Goal: Check status: Check status

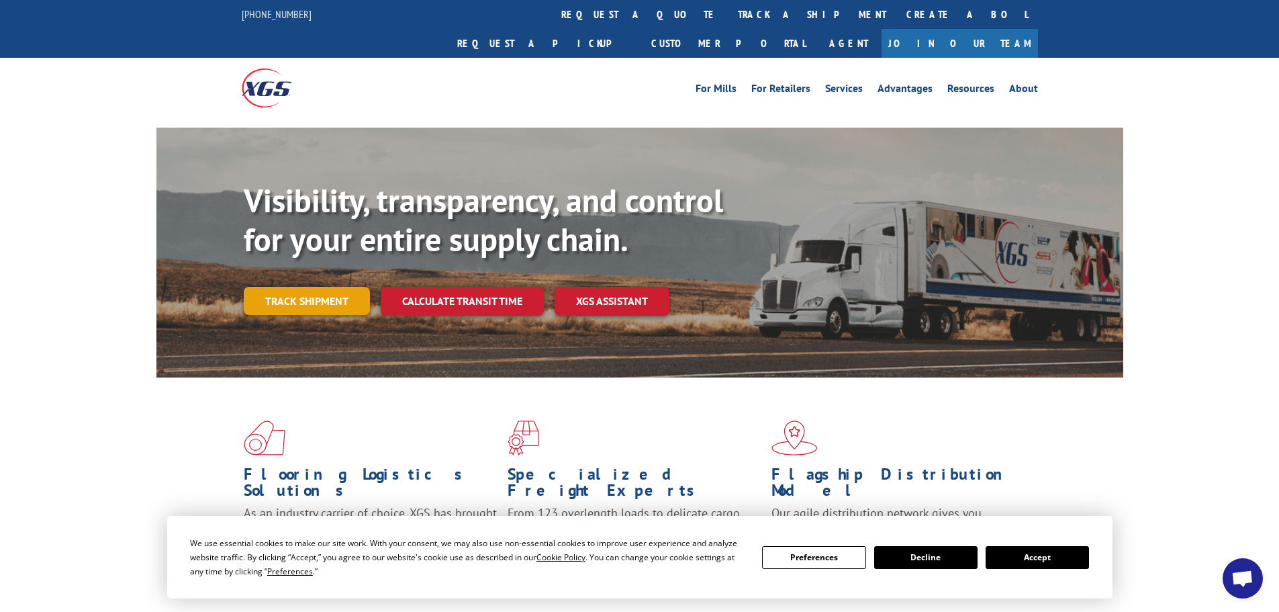
click at [308, 287] on link "Track shipment" at bounding box center [307, 301] width 126 height 28
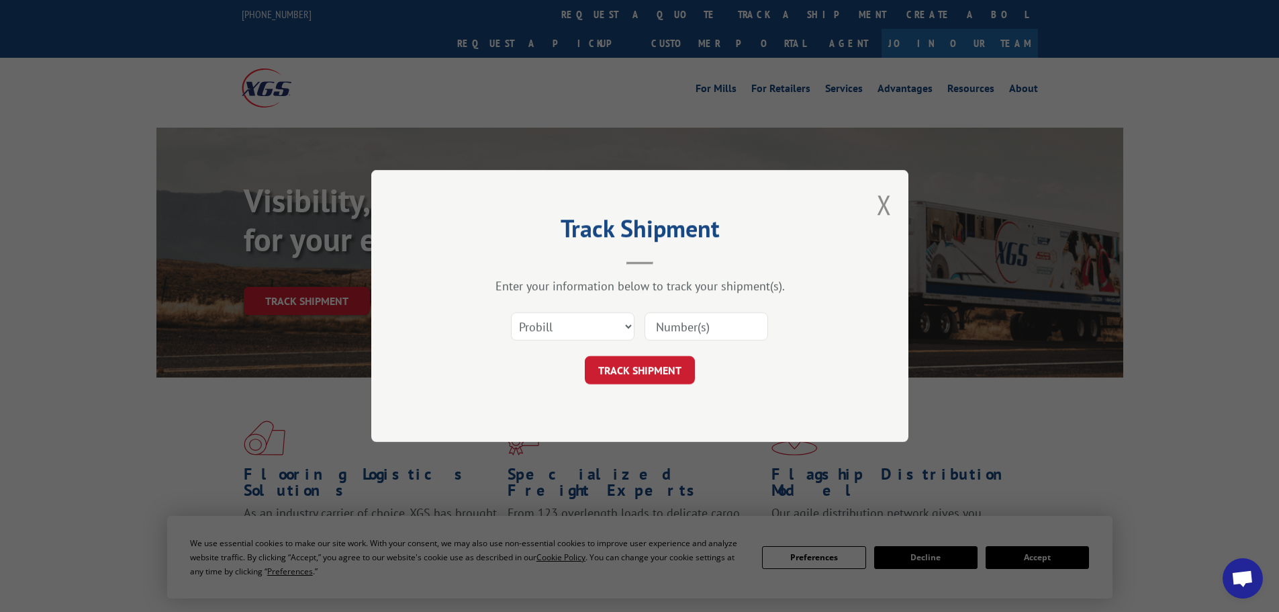
click at [724, 328] on input at bounding box center [707, 326] width 124 height 28
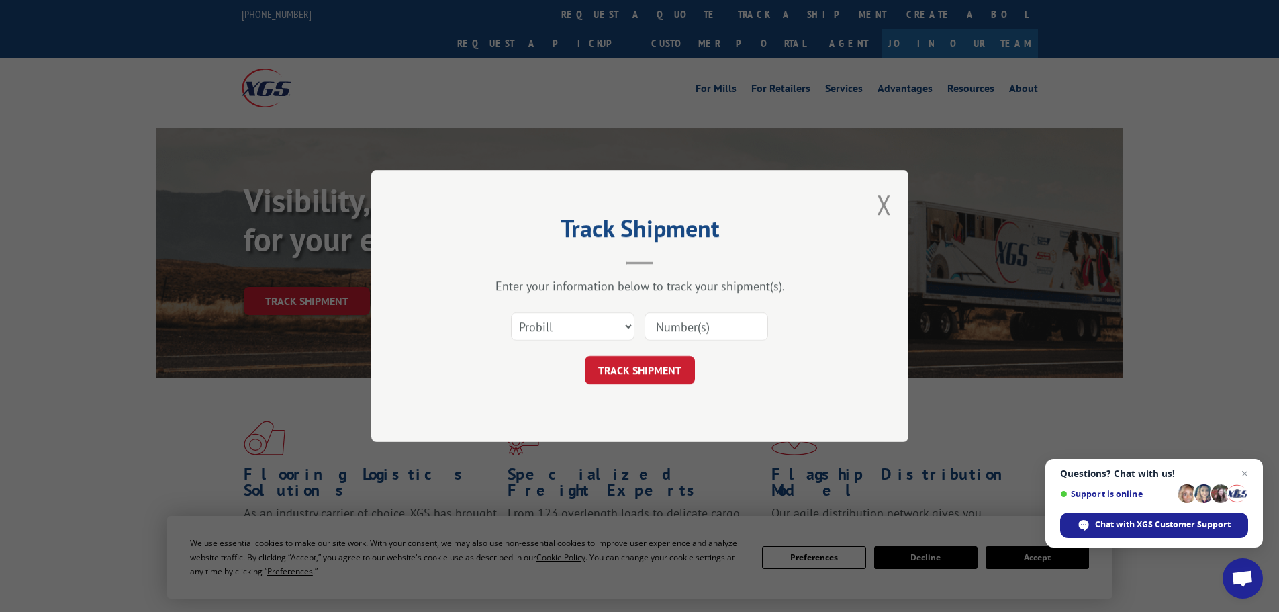
paste input "2875280"
type input "2875280"
click at [629, 369] on button "TRACK SHIPMENT" at bounding box center [640, 370] width 110 height 28
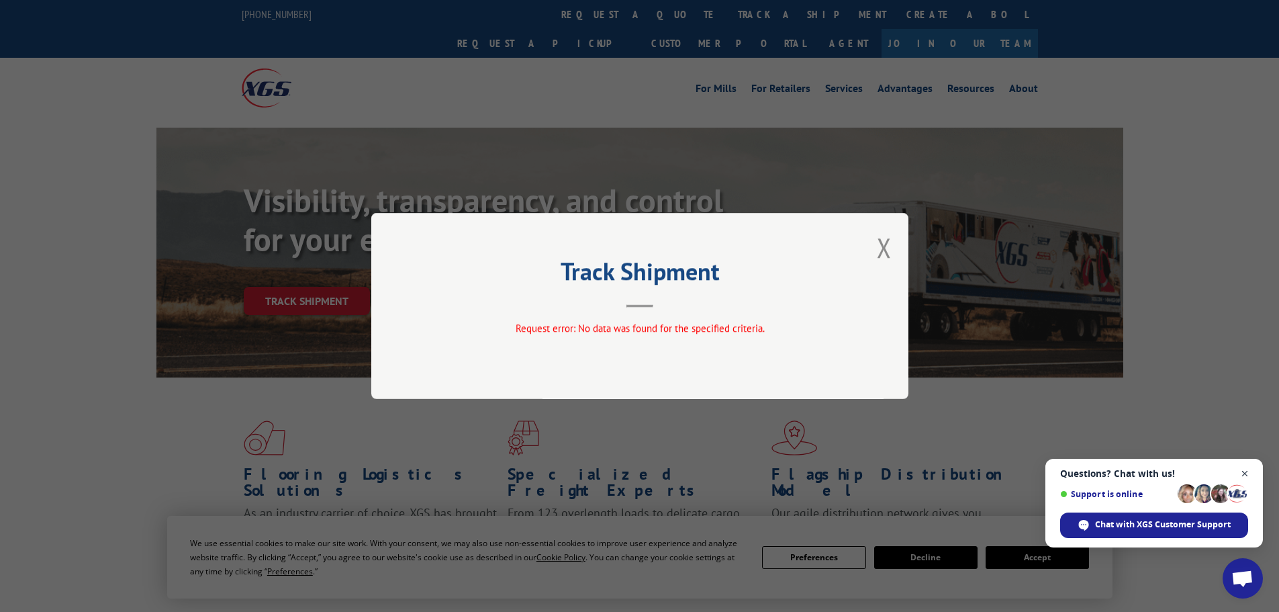
click at [1245, 472] on span "Close chat" at bounding box center [1245, 473] width 17 height 17
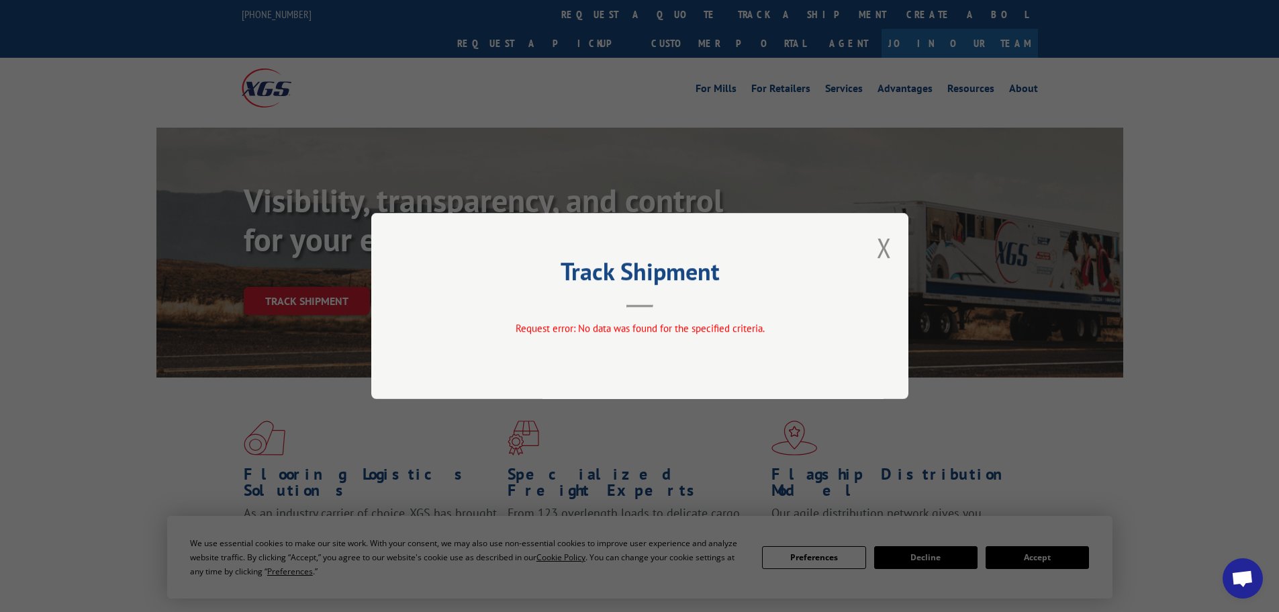
click at [840, 562] on div "Track Shipment Request error: No data was found for the specified criteria." at bounding box center [639, 306] width 1279 height 612
click at [894, 246] on div "Track Shipment Request error: No data was found for the specified criteria." at bounding box center [639, 306] width 537 height 186
click at [888, 246] on button "Close modal" at bounding box center [884, 248] width 15 height 36
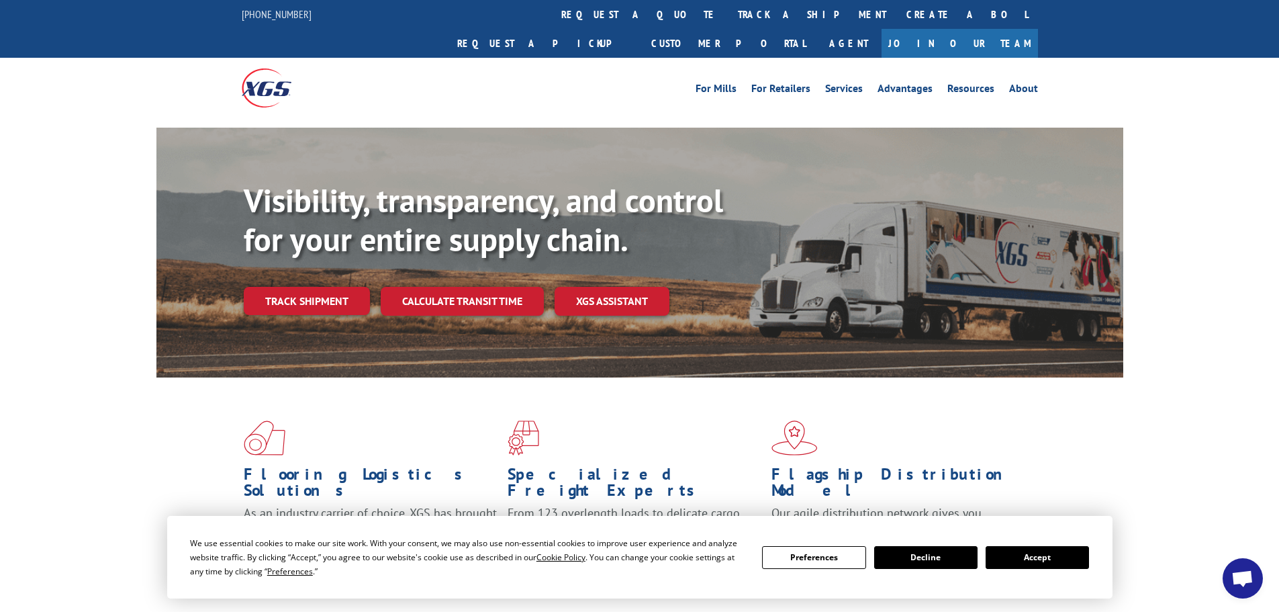
click at [1061, 551] on button "Accept" at bounding box center [1037, 557] width 103 height 23
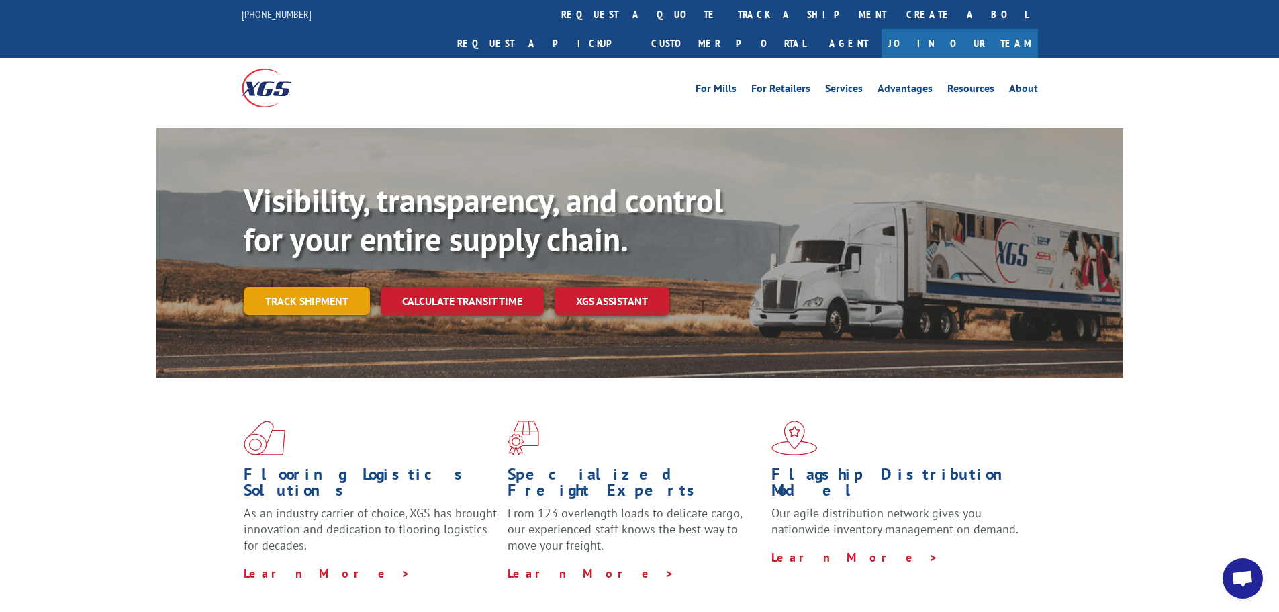
click at [305, 287] on link "Track shipment" at bounding box center [307, 301] width 126 height 28
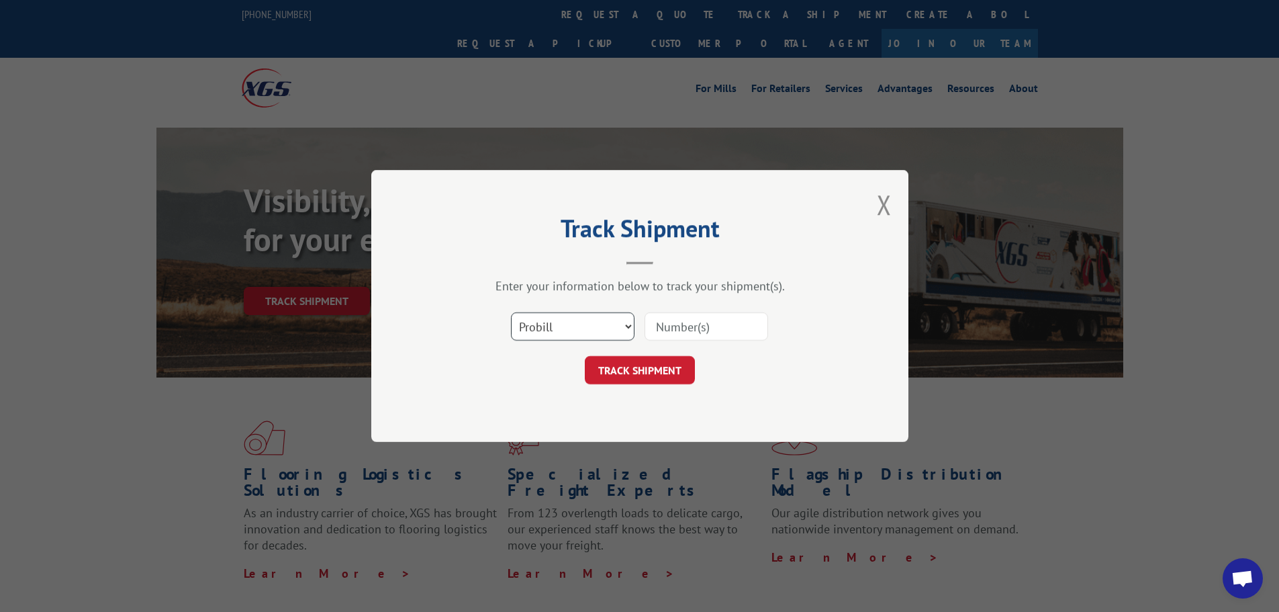
click at [578, 326] on select "Select category... Probill BOL PO" at bounding box center [573, 326] width 124 height 28
select select "bol"
click at [511, 312] on select "Select category... Probill BOL PO" at bounding box center [573, 326] width 124 height 28
click at [669, 331] on input at bounding box center [707, 326] width 124 height 28
paste input "2875280"
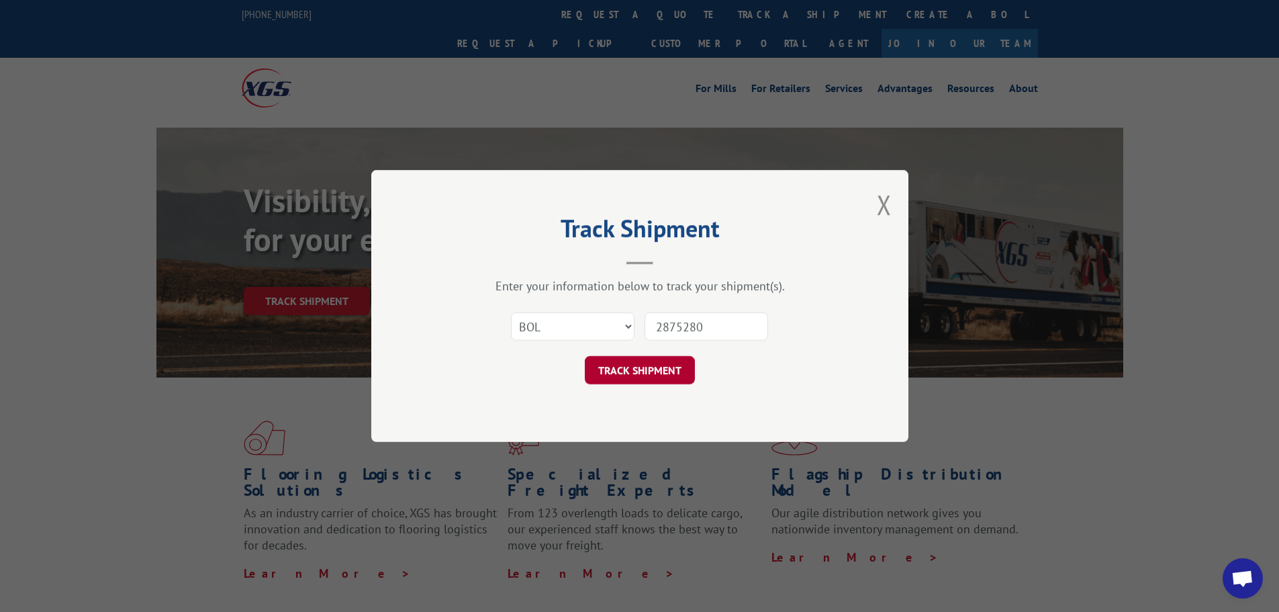
type input "2875280"
click at [628, 369] on button "TRACK SHIPMENT" at bounding box center [640, 370] width 110 height 28
